Goal: Information Seeking & Learning: Find specific fact

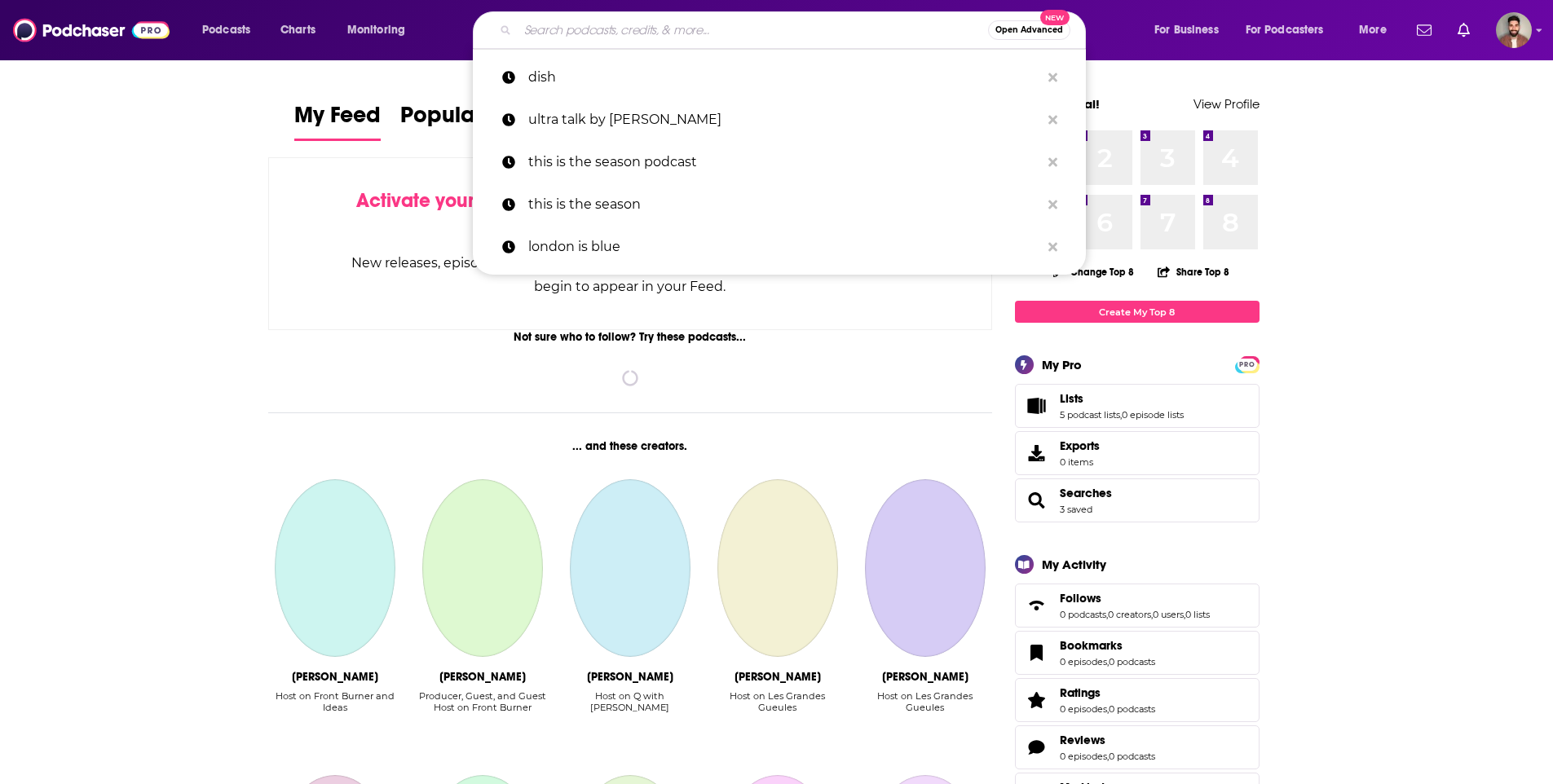
click at [611, 26] on input "Search podcasts, credits, & more..." at bounding box center [753, 30] width 470 height 26
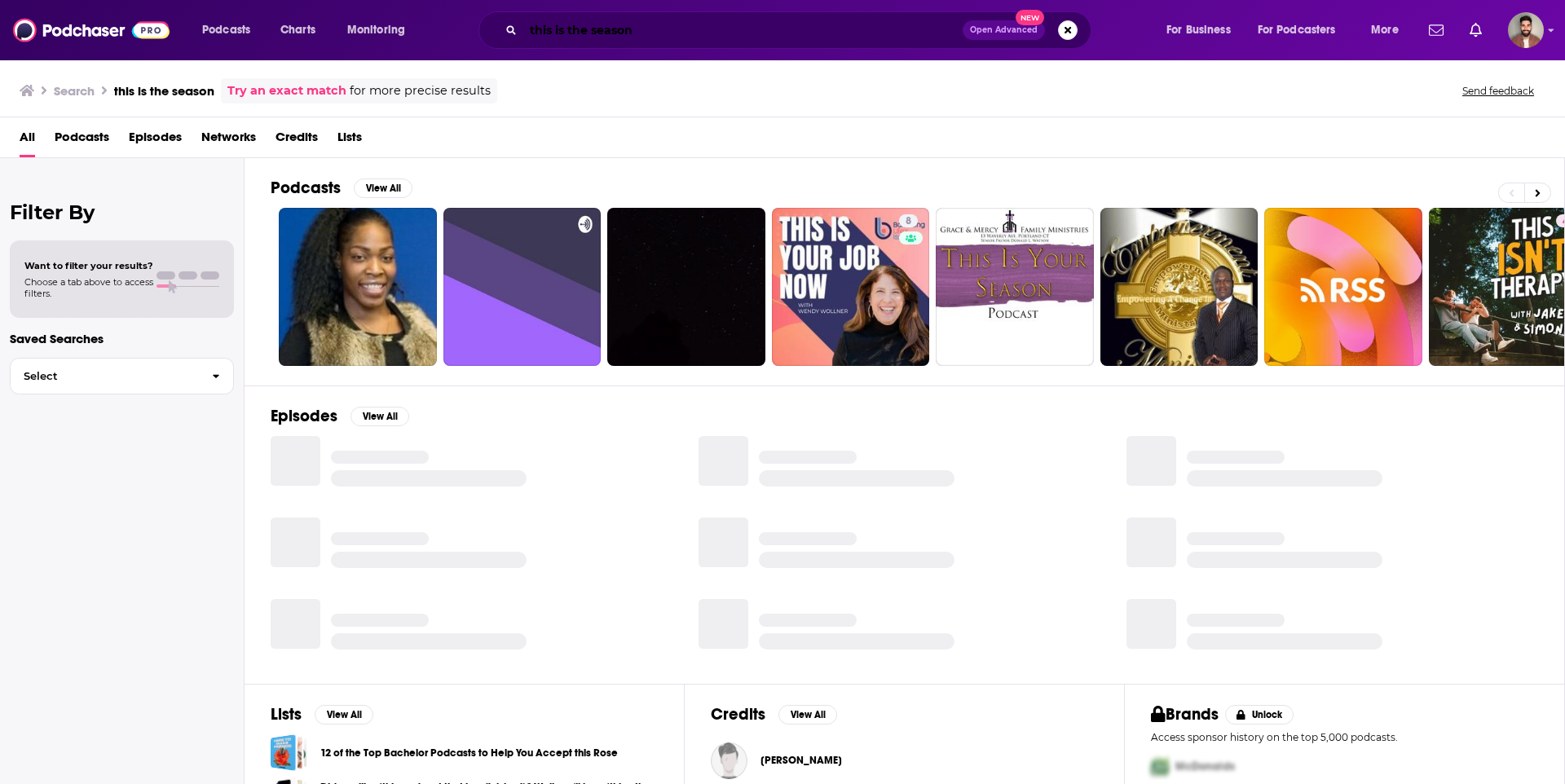
click at [668, 31] on input "this is the season" at bounding box center [743, 30] width 440 height 26
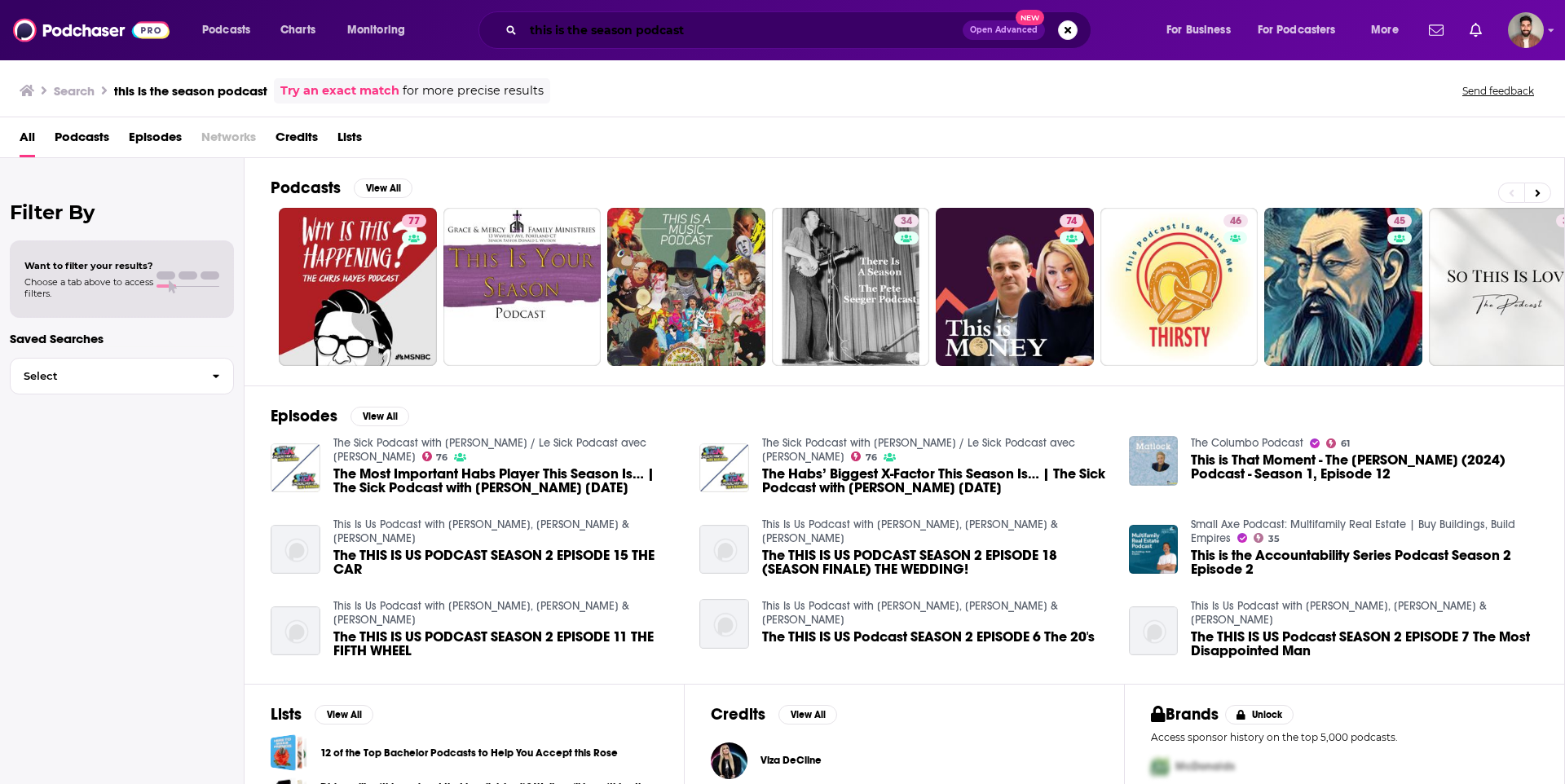
click at [694, 27] on input "this is the season podcast" at bounding box center [743, 30] width 440 height 26
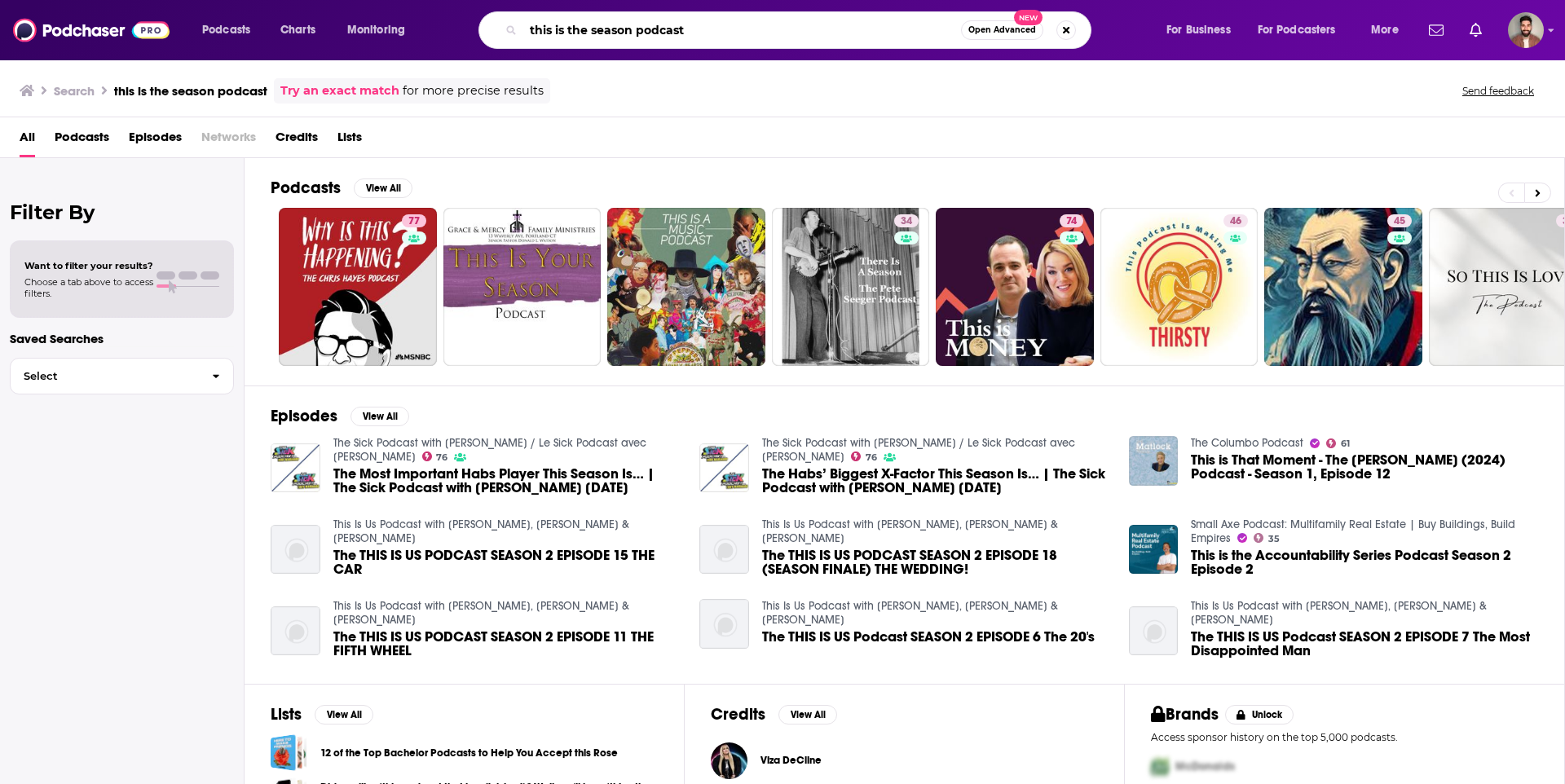
click at [695, 29] on input "this is the season podcast" at bounding box center [742, 30] width 438 height 26
paste input "[URL][DOMAIN_NAME]"
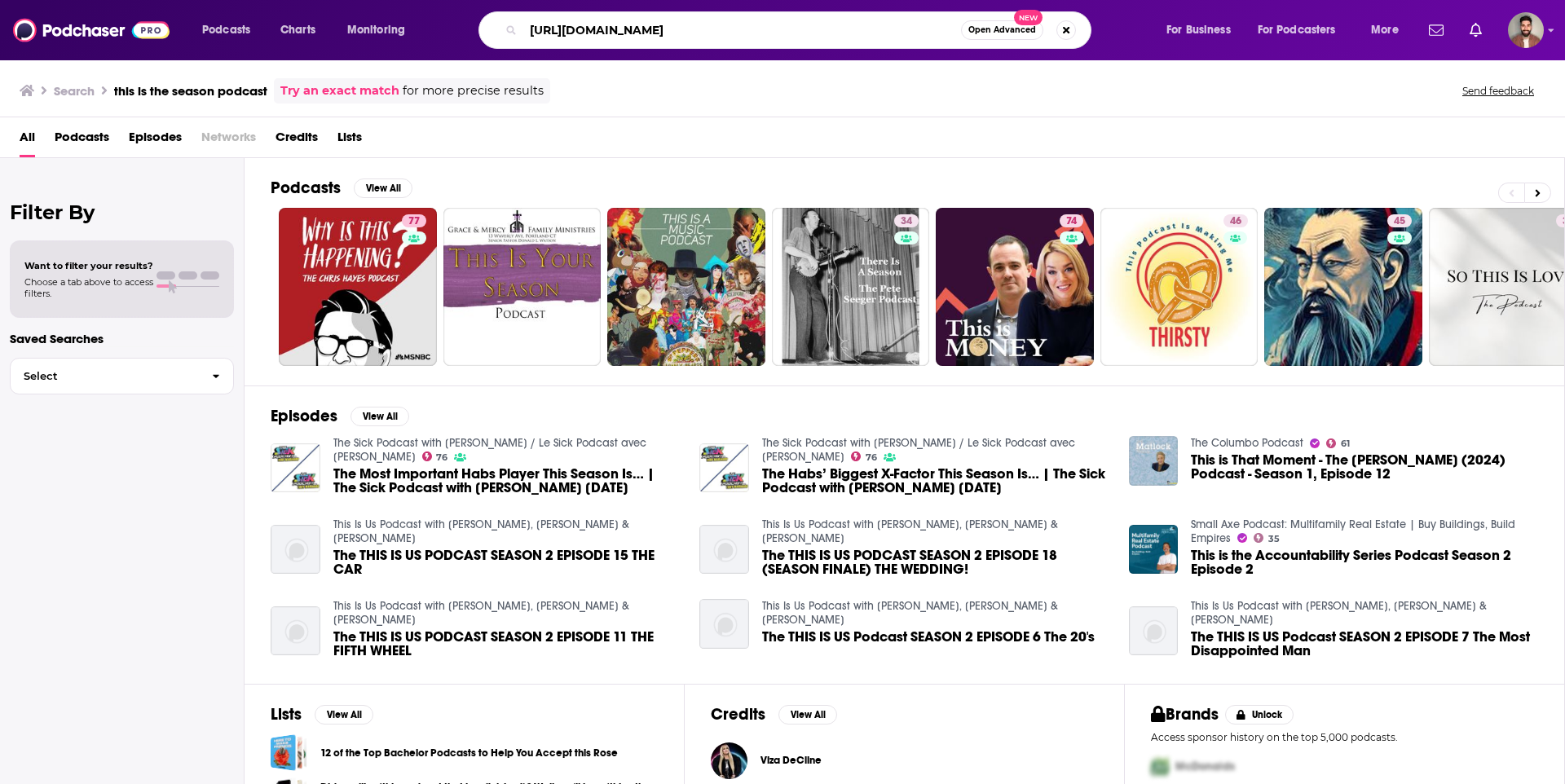
type input "[URL][DOMAIN_NAME]"
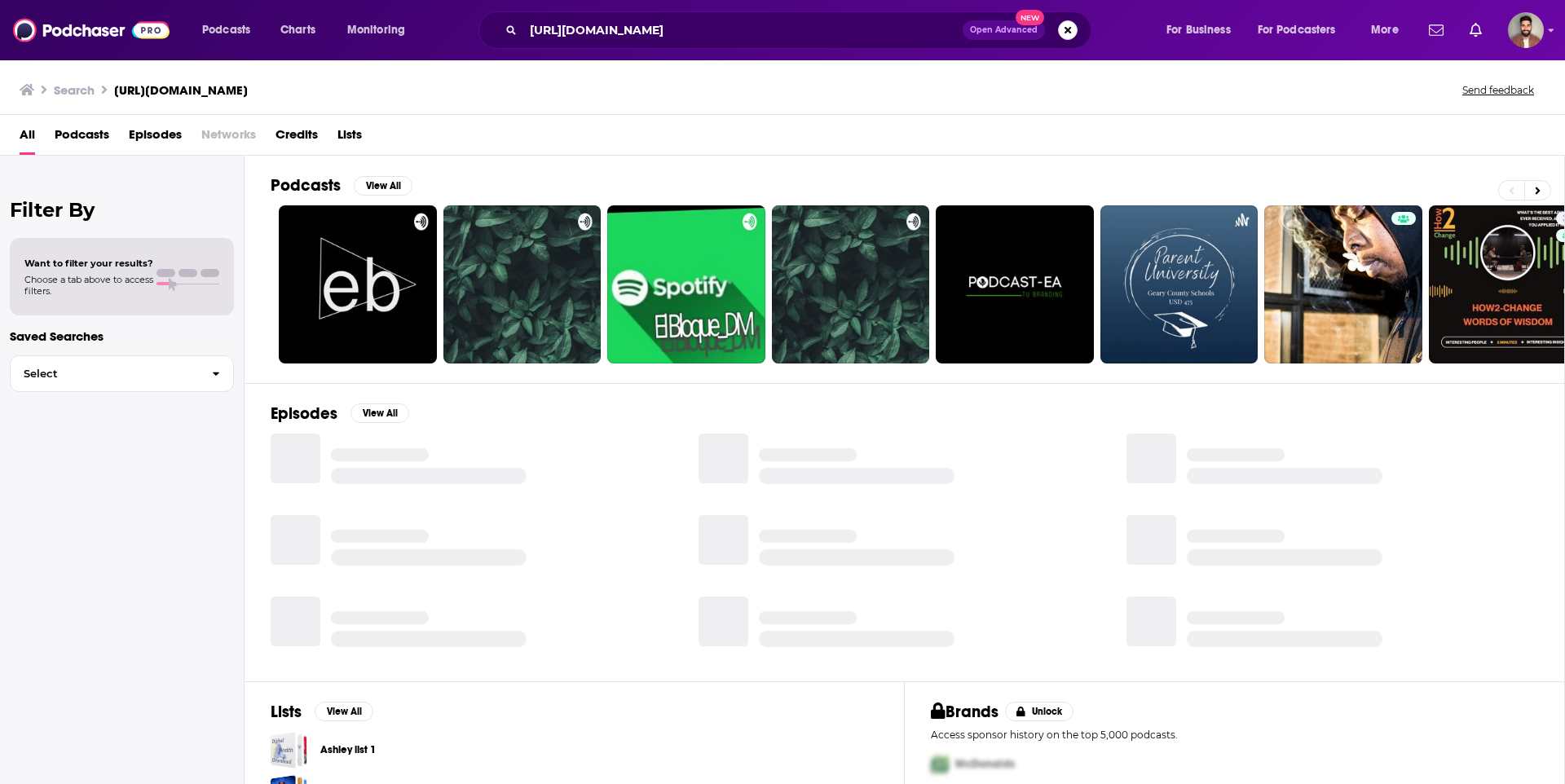
click at [1066, 33] on button "Search podcasts, credits, & more..." at bounding box center [1067, 30] width 20 height 20
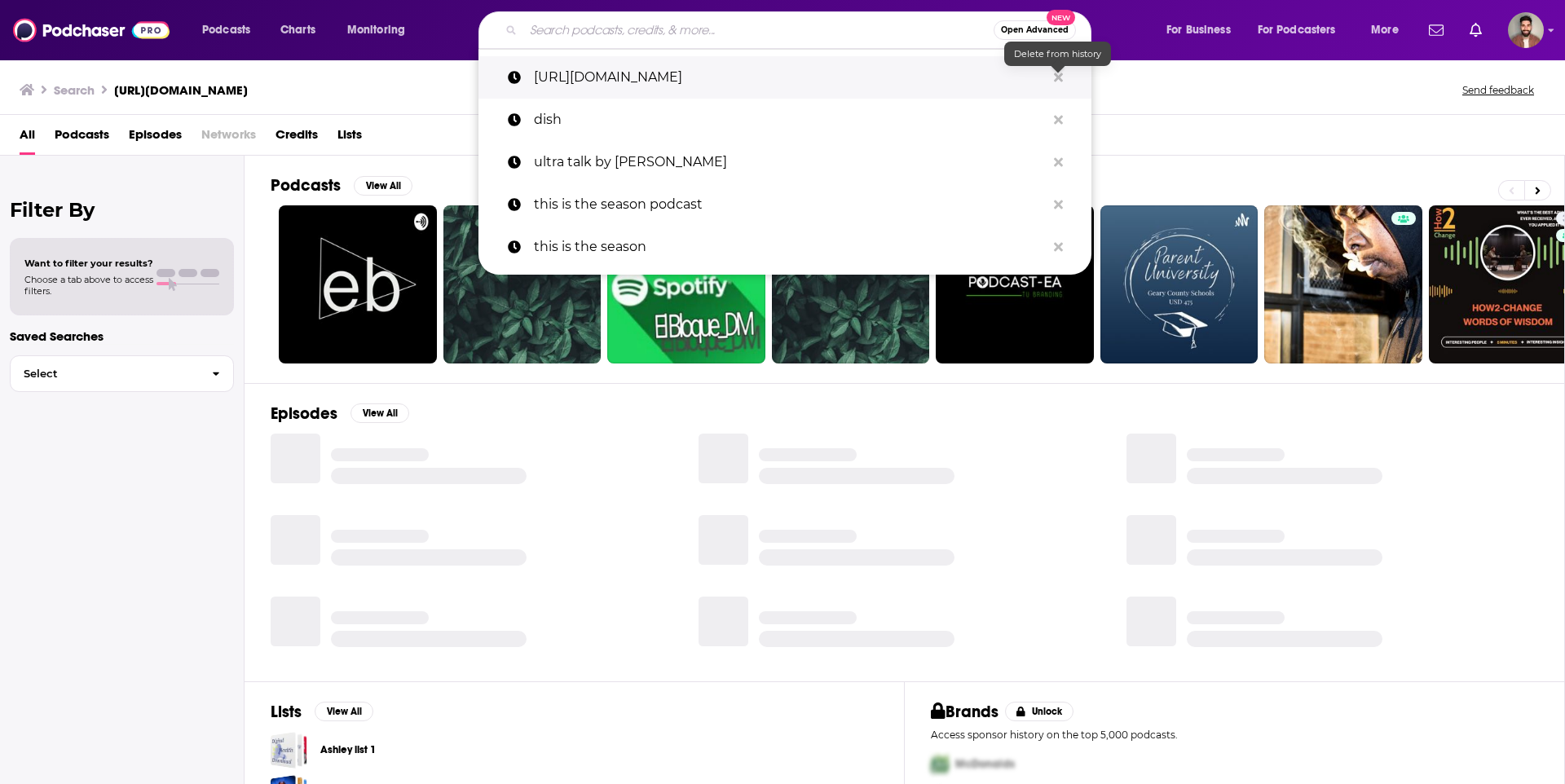
click at [1061, 74] on icon "Search podcasts, credits, & more..." at bounding box center [1058, 77] width 9 height 9
